Goal: Check status: Check status

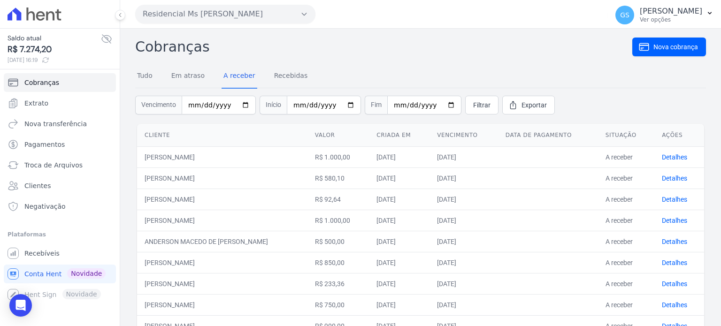
scroll to position [81, 0]
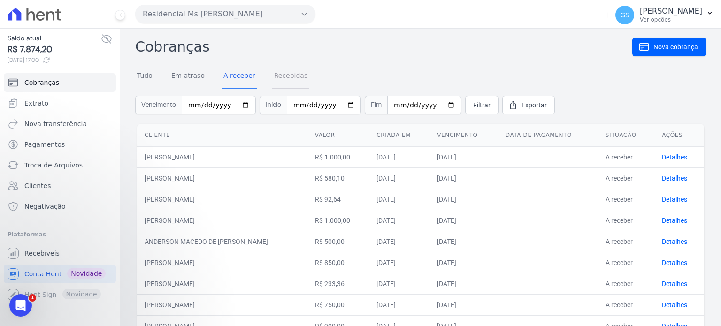
click at [294, 72] on link "Recebidas" at bounding box center [291, 76] width 38 height 24
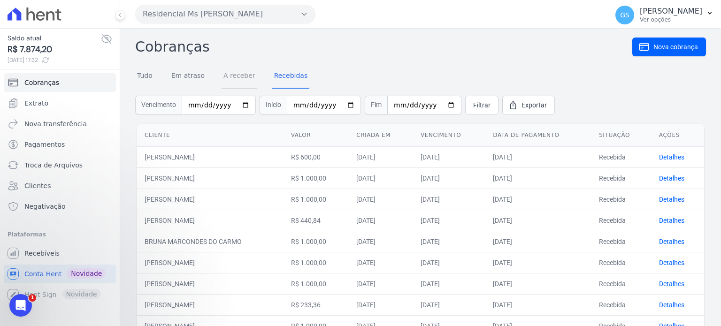
click at [240, 76] on link "A receber" at bounding box center [239, 76] width 36 height 24
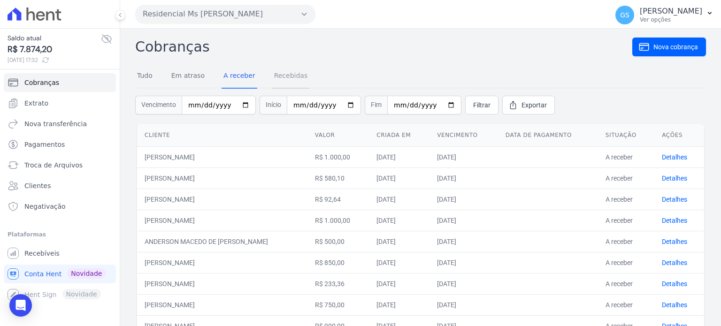
click at [281, 71] on link "Recebidas" at bounding box center [291, 76] width 38 height 24
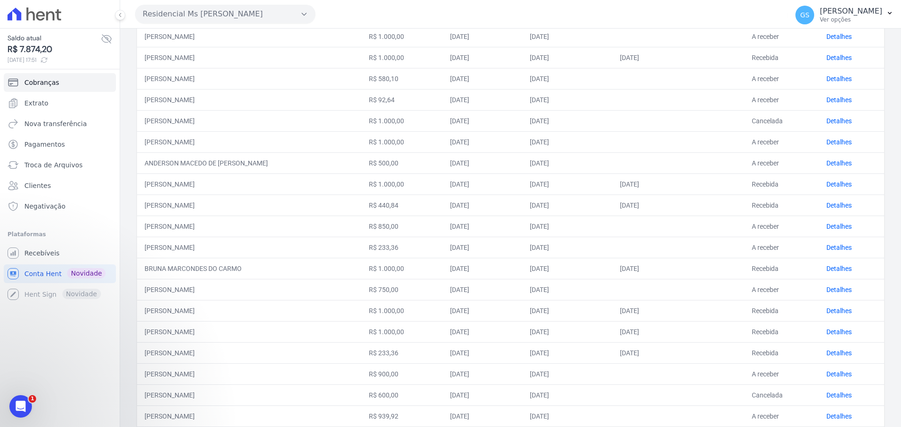
scroll to position [95, 0]
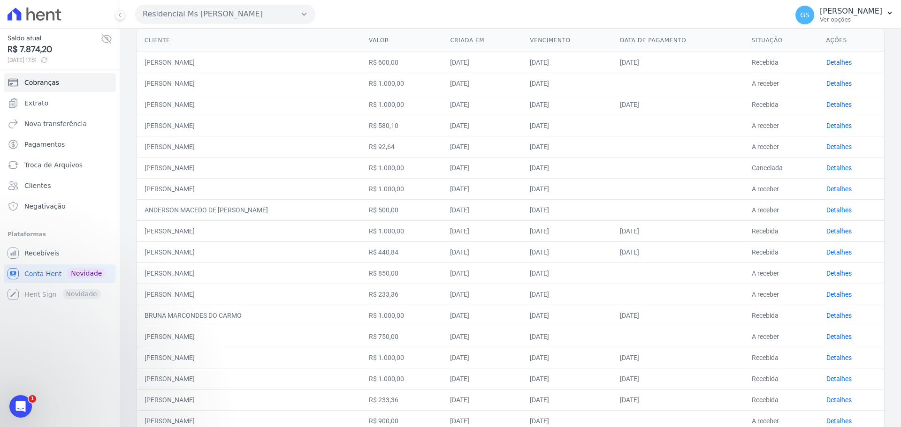
click at [327, 11] on div "Residencial Ms Fernando Lins I Você possui apenas um empreendimento Aplicar" at bounding box center [459, 14] width 649 height 29
click at [25, 326] on icon "Abertura do Messenger da Intercom" at bounding box center [19, 405] width 15 height 15
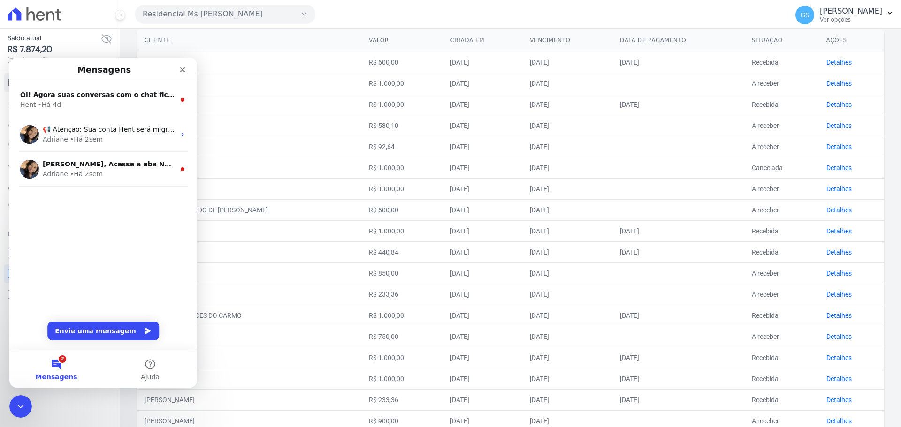
scroll to position [0, 0]
click at [178, 68] on div "Fechar" at bounding box center [182, 69] width 17 height 17
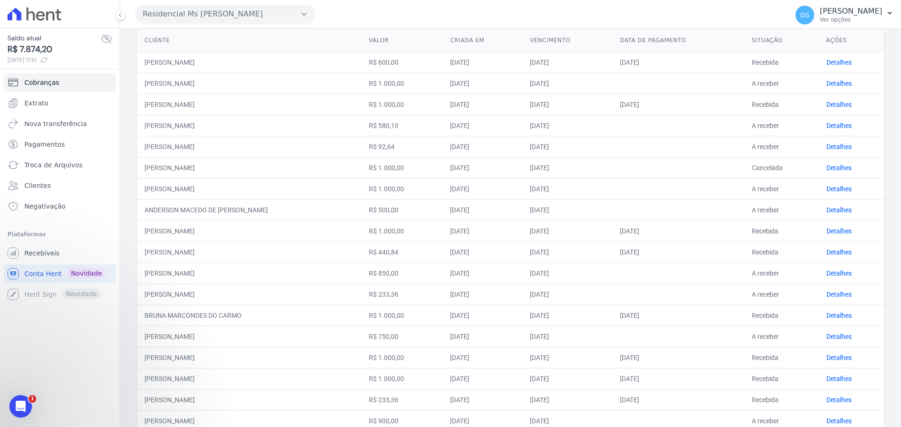
drag, startPoint x: 12, startPoint y: 20, endPoint x: 22, endPoint y: 419, distance: 399.4
click at [22, 326] on div "Saldo atual R$ 7.874,20 30/09/2025, 17:51 Cobranças Extrato Nova transferência …" at bounding box center [60, 213] width 120 height 427
click at [21, 326] on icon "Abertura do Messenger da Intercom" at bounding box center [19, 406] width 7 height 8
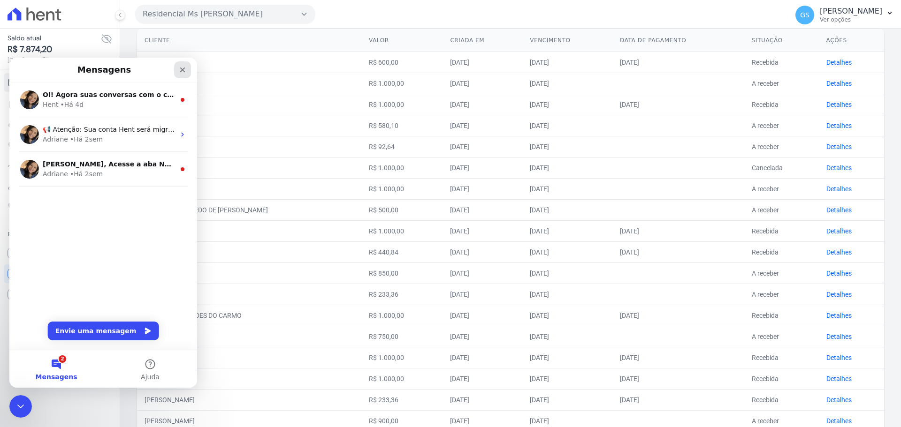
click at [183, 72] on icon "Fechar" at bounding box center [183, 70] width 8 height 8
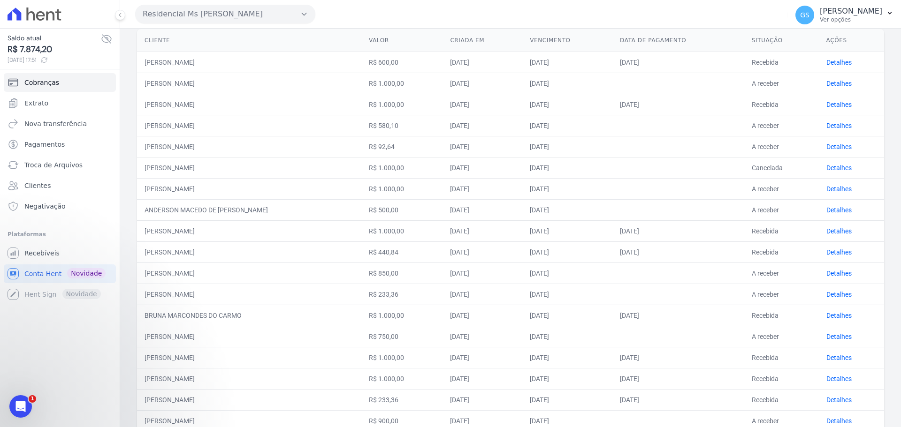
scroll to position [1, 0]
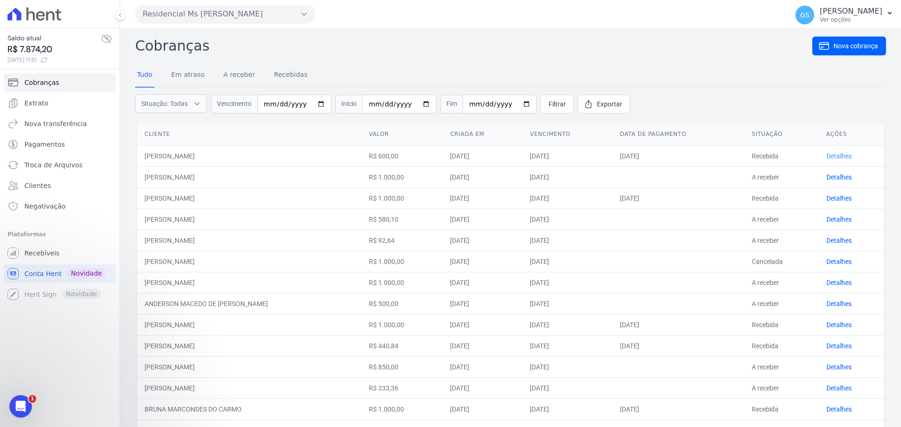
click at [720, 153] on link "Detalhes" at bounding box center [838, 156] width 25 height 8
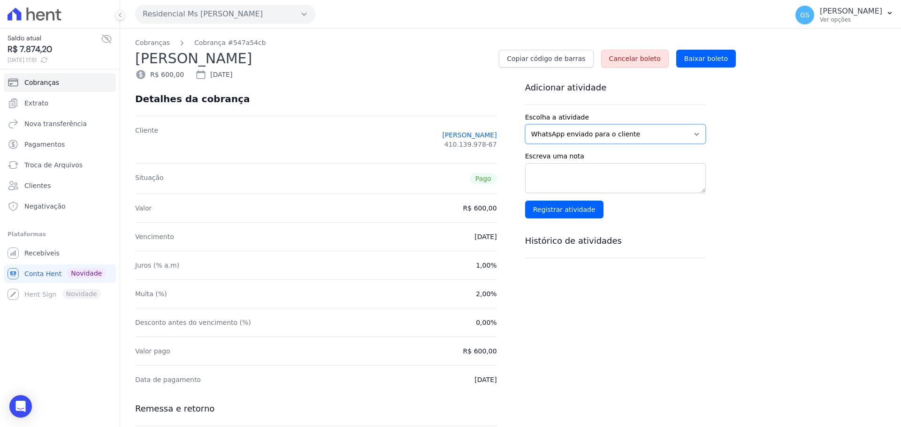
click at [589, 142] on select "WhatsApp enviado para o cliente Adicionar um comentário Ligação feita para o cl…" at bounding box center [615, 134] width 181 height 20
click at [48, 19] on icon at bounding box center [50, 15] width 8 height 9
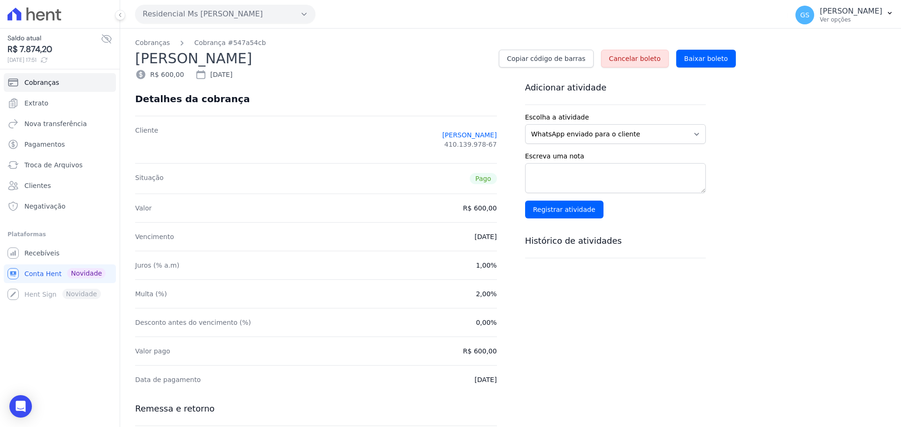
click at [14, 15] on icon at bounding box center [35, 14] width 54 height 13
click at [35, 270] on span "Conta Hent" at bounding box center [42, 273] width 37 height 9
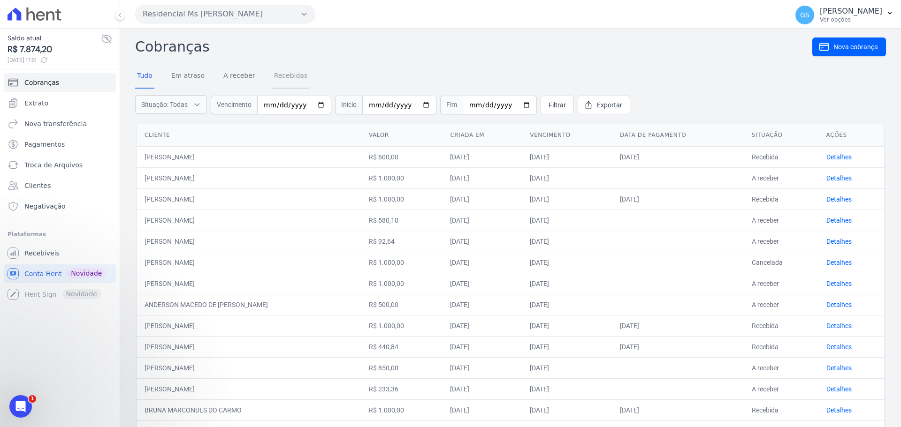
click at [280, 74] on link "Recebidas" at bounding box center [291, 76] width 38 height 24
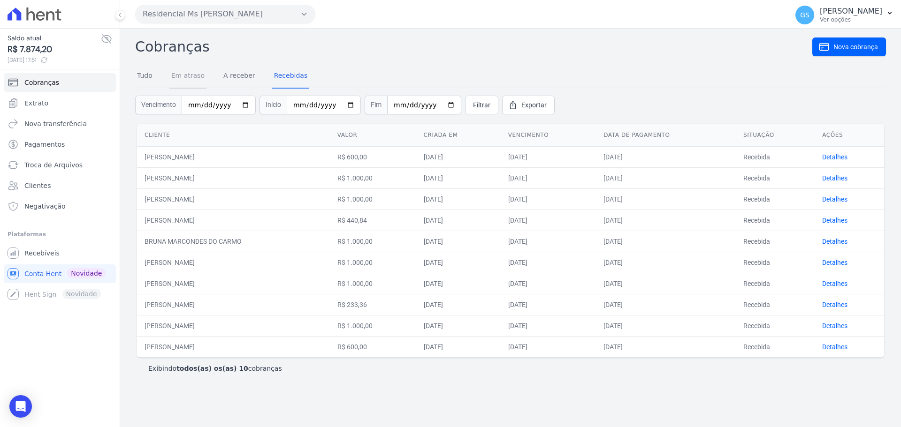
click at [178, 86] on link "Em atraso" at bounding box center [187, 76] width 37 height 24
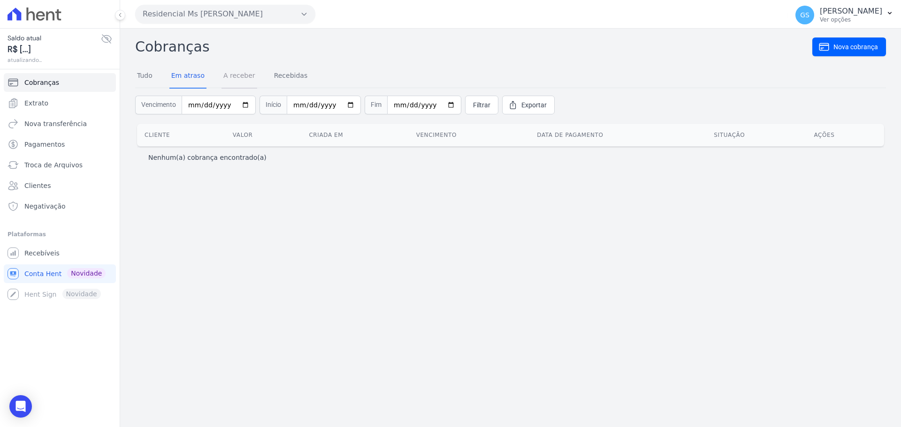
click at [227, 78] on link "A receber" at bounding box center [239, 76] width 36 height 24
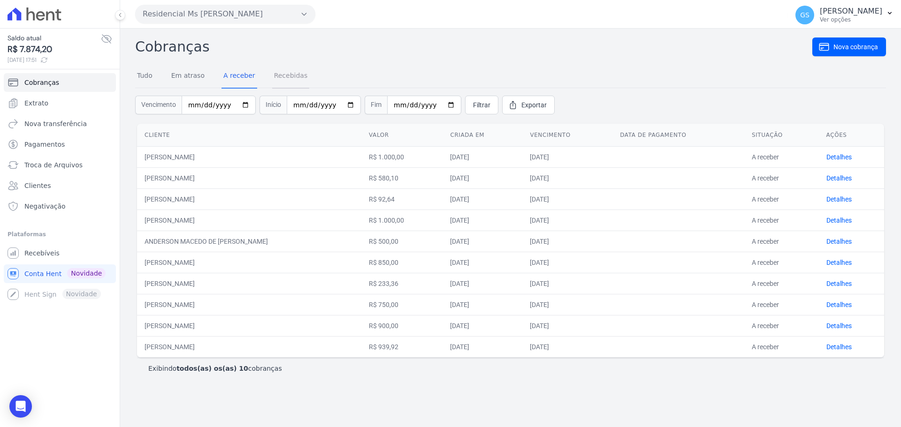
click at [278, 84] on link "Recebidas" at bounding box center [291, 76] width 38 height 24
